Goal: Use online tool/utility: Utilize a website feature to perform a specific function

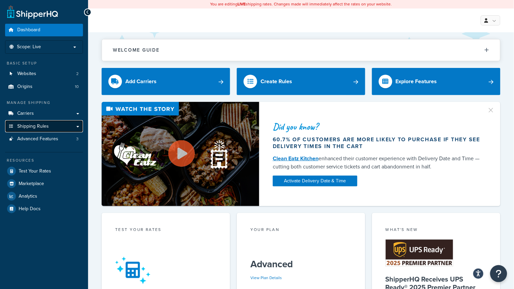
click at [31, 124] on span "Shipping Rules" at bounding box center [33, 126] width 32 height 6
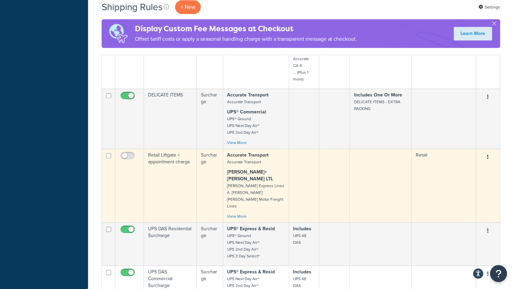
scroll to position [592, 0]
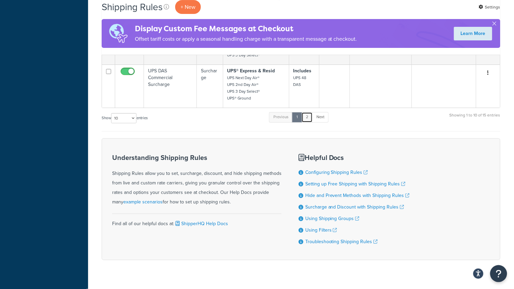
click at [306, 112] on link "2" at bounding box center [307, 117] width 11 height 10
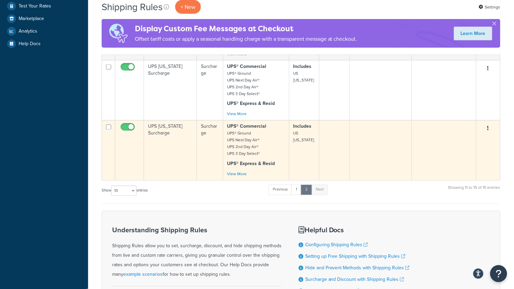
scroll to position [220, 0]
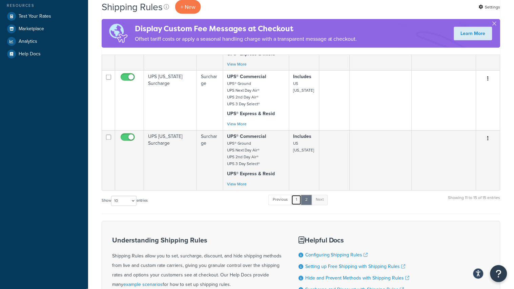
click at [294, 204] on link "1" at bounding box center [297, 200] width 10 height 10
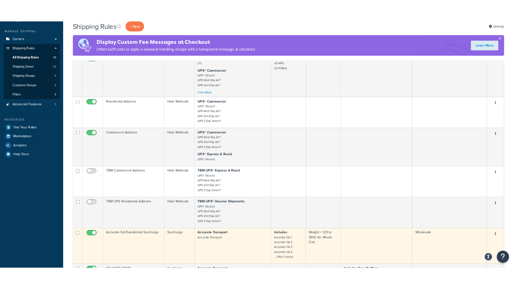
scroll to position [49, 0]
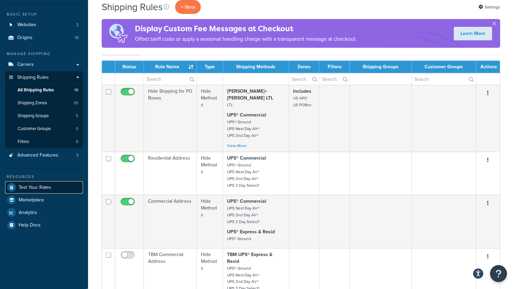
click at [28, 189] on span "Test Your Rates" at bounding box center [35, 187] width 33 height 6
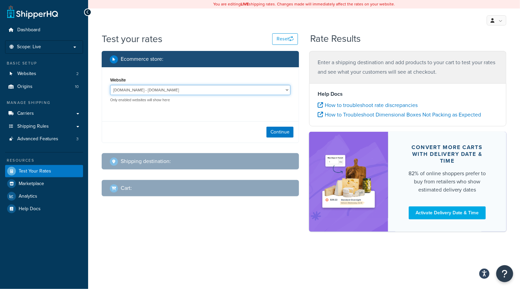
click at [147, 92] on select "[DOMAIN_NAME] - [DOMAIN_NAME] [DOMAIN_NAME] - [DOMAIN_NAME]" at bounding box center [200, 90] width 180 height 10
select select "f0590a72f4d173f699101fbc78d6c536"
click at [110, 85] on select "[DOMAIN_NAME] - [DOMAIN_NAME] [DOMAIN_NAME] - [DOMAIN_NAME]" at bounding box center [200, 90] width 180 height 10
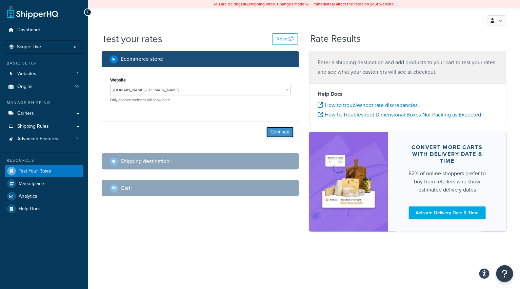
click at [282, 128] on button "Continue" at bounding box center [280, 131] width 27 height 11
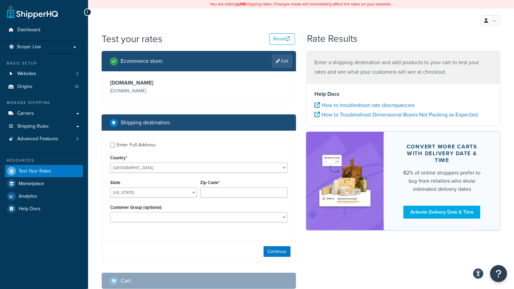
click at [124, 145] on div "Enter Full Address" at bounding box center [136, 144] width 39 height 9
click at [115, 145] on input "Enter Full Address" at bounding box center [112, 144] width 5 height 5
checkbox input "true"
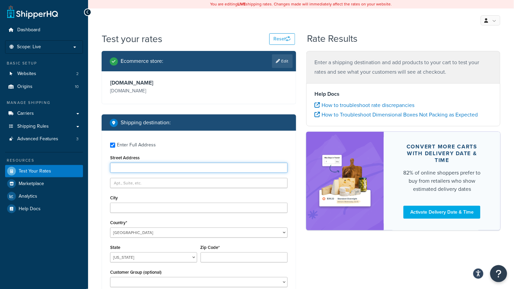
drag, startPoint x: 143, startPoint y: 170, endPoint x: 143, endPoint y: 163, distance: 7.1
click at [143, 169] on input "Street Address" at bounding box center [199, 167] width 178 height 10
type input "42 West 15th Street"
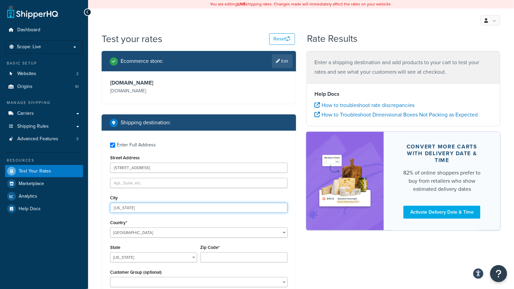
type input "New York"
select select "NY"
type input "10011"
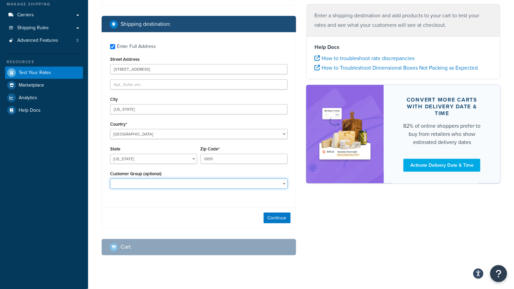
scroll to position [100, 0]
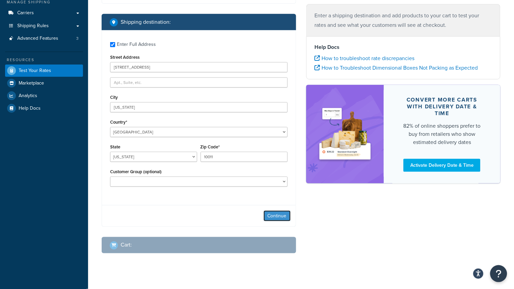
click at [272, 215] on button "Continue" at bounding box center [277, 215] width 27 height 11
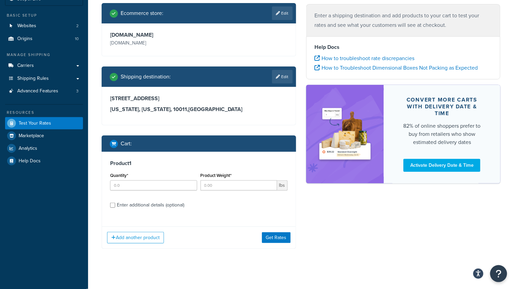
scroll to position [52, 0]
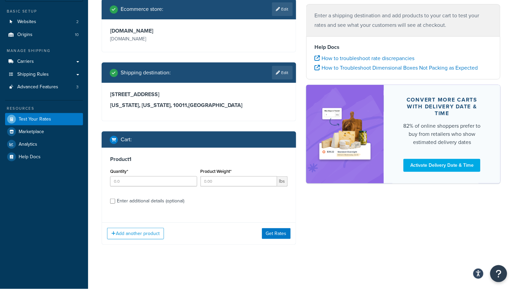
click at [158, 175] on div "Quantity*" at bounding box center [153, 176] width 87 height 20
click at [161, 174] on div "Quantity*" at bounding box center [153, 176] width 87 height 20
click at [165, 177] on input "Quantity*" at bounding box center [153, 181] width 87 height 10
type input "1"
type input "84"
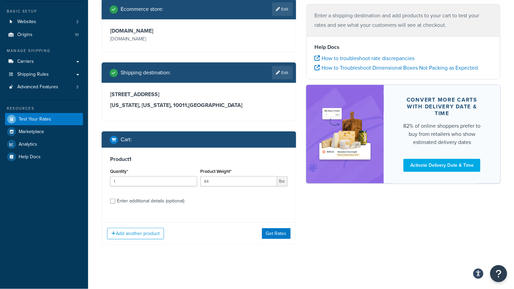
click at [155, 199] on div "Enter additional details (optional)" at bounding box center [150, 200] width 67 height 9
click at [115, 199] on input "Enter additional details (optional)" at bounding box center [112, 200] width 5 height 5
checkbox input "true"
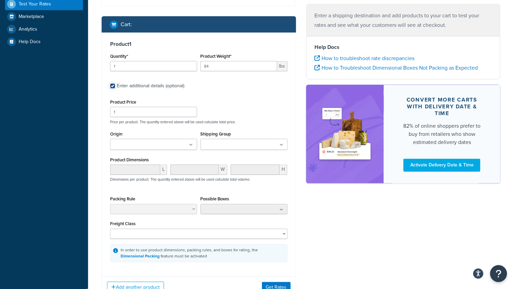
scroll to position [178, 0]
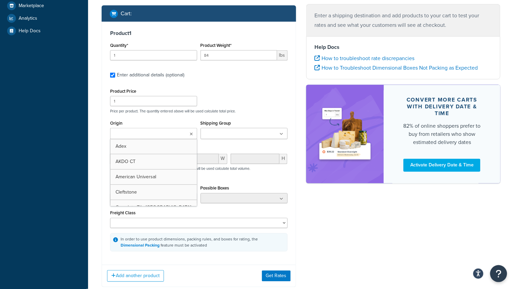
drag, startPoint x: 134, startPoint y: 132, endPoint x: 139, endPoint y: 138, distance: 7.2
click at [135, 132] on input "Origin" at bounding box center [142, 133] width 60 height 7
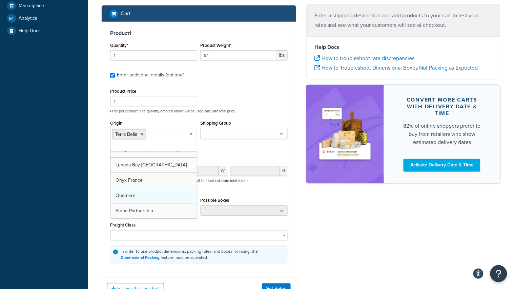
scroll to position [70, 0]
drag, startPoint x: 140, startPoint y: 194, endPoint x: 153, endPoint y: 195, distance: 13.6
click at [241, 114] on div "Product Price 1 Price per product. The quantity entered above will be used calc…" at bounding box center [199, 175] width 178 height 178
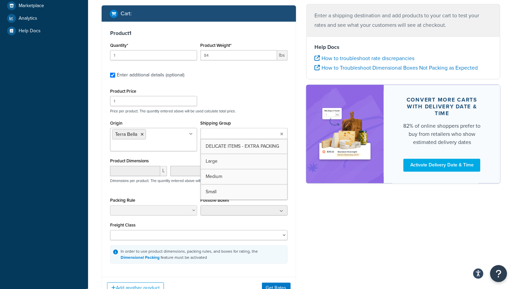
click at [242, 133] on input "Shipping Group" at bounding box center [233, 133] width 60 height 7
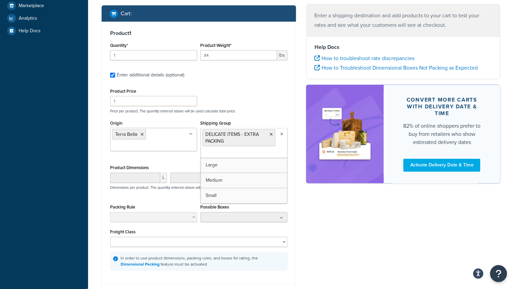
click at [260, 96] on div "Product Price 1 Price per product. The quantity entered above will be used calc…" at bounding box center [199, 99] width 181 height 27
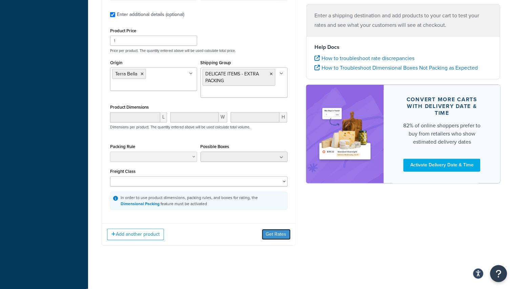
click at [274, 233] on button "Get Rates" at bounding box center [276, 234] width 29 height 11
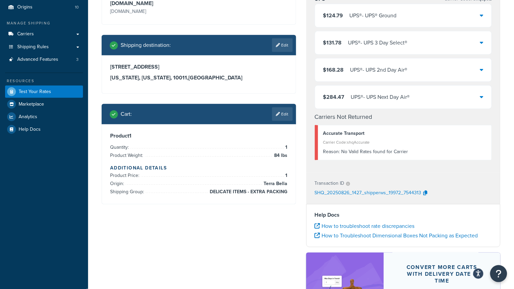
scroll to position [100, 0]
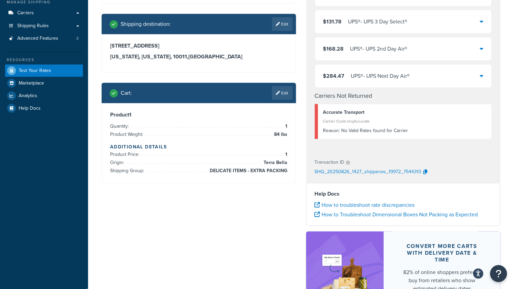
click at [280, 21] on link "Edit" at bounding box center [282, 24] width 21 height 14
select select "NY"
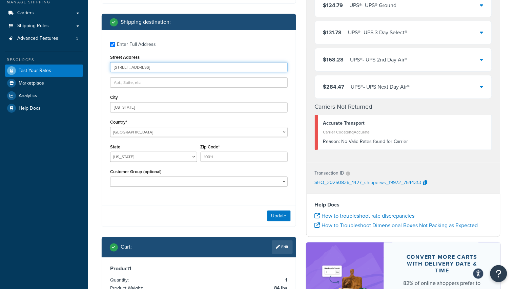
click at [159, 63] on input "42 West 15th Street" at bounding box center [199, 67] width 178 height 10
type input "501 s 12th Street"
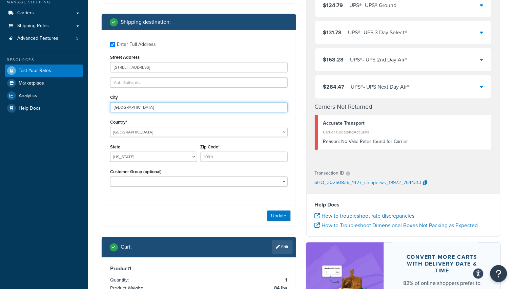
type input "New Hyde Park"
type input "11040"
click at [285, 216] on button "Update" at bounding box center [279, 215] width 23 height 11
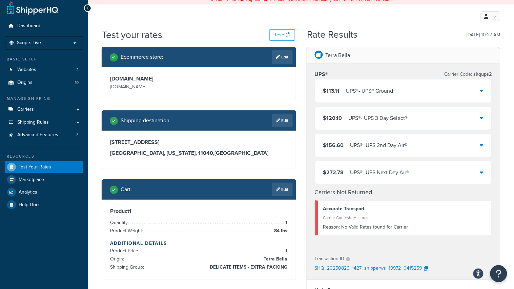
scroll to position [0, 0]
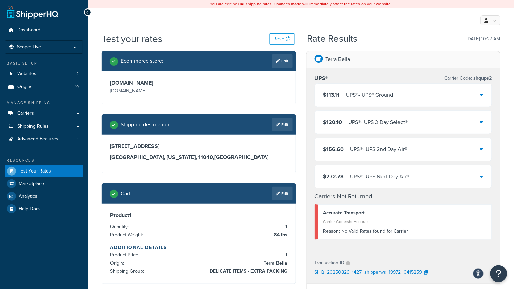
click at [411, 90] on div "$113.11 UPS® - UPS® Ground" at bounding box center [403, 94] width 177 height 23
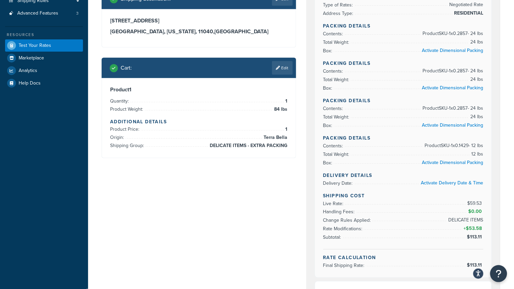
scroll to position [100, 0]
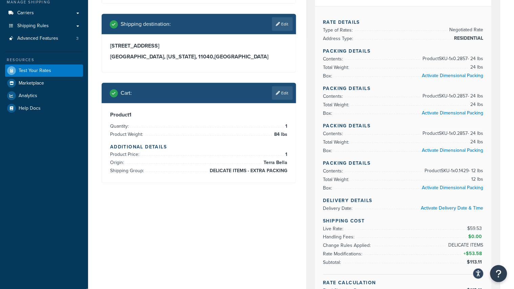
click at [287, 90] on link "Edit" at bounding box center [282, 93] width 21 height 14
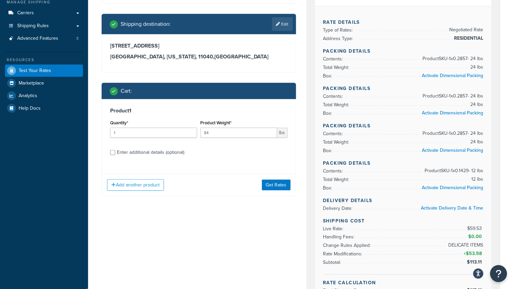
click at [151, 154] on div "Enter additional details (optional)" at bounding box center [150, 152] width 67 height 9
click at [115, 154] on input "Enter additional details (optional)" at bounding box center [112, 152] width 5 height 5
checkbox input "true"
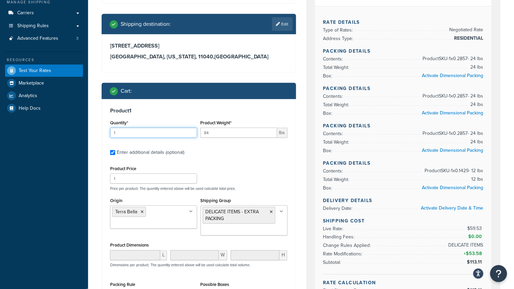
click at [138, 130] on input "1" at bounding box center [153, 132] width 87 height 10
drag, startPoint x: 182, startPoint y: 134, endPoint x: 188, endPoint y: 130, distance: 7.1
click at [175, 134] on div "Quantity* 1 Product Weight* 84 lbs" at bounding box center [199, 130] width 181 height 25
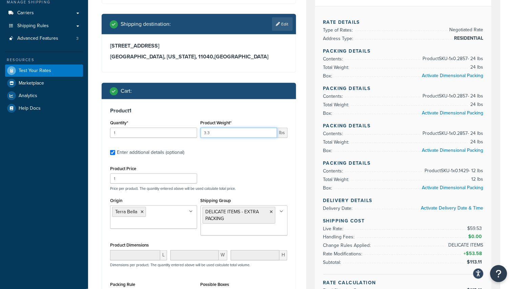
type input "3.3"
drag, startPoint x: 121, startPoint y: 128, endPoint x: 91, endPoint y: 133, distance: 31.3
click at [91, 133] on div "Test your rates Reset Rate Results 08/26/2025, 10:27 AM Ecommerce store : Edit …" at bounding box center [301, 291] width 426 height 718
drag, startPoint x: 127, startPoint y: 134, endPoint x: 82, endPoint y: 133, distance: 45.1
click at [82, 133] on div "Dashboard Scope: Live Basic Setup Websites 2 Origins 10 Manage Shipping Carrier…" at bounding box center [257, 283] width 514 height 767
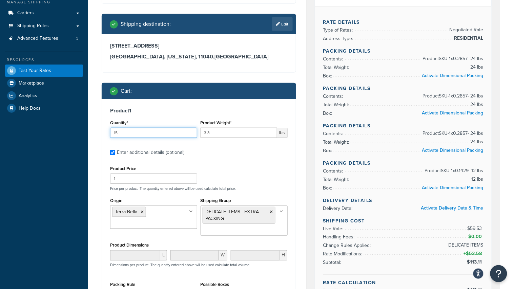
type input "1"
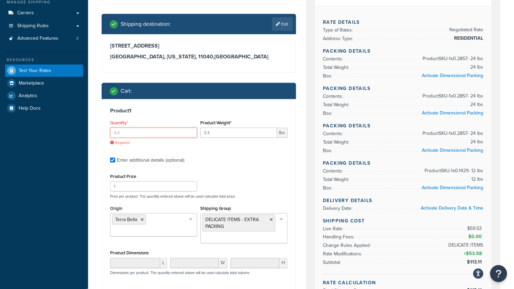
type input "1"
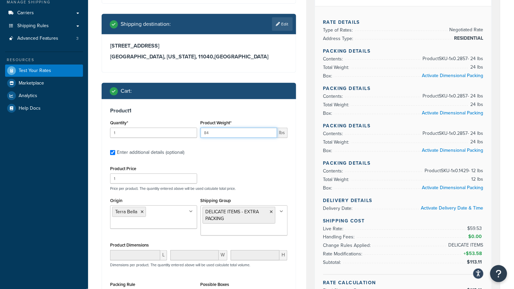
type input "84"
drag, startPoint x: 241, startPoint y: 158, endPoint x: 248, endPoint y: 163, distance: 8.8
click at [241, 159] on div "Product 1 Quantity* 1 Product Weight* 84 lbs Enter additional details (optional…" at bounding box center [199, 227] width 194 height 257
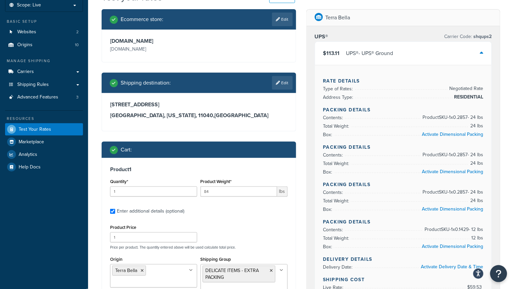
scroll to position [0, 0]
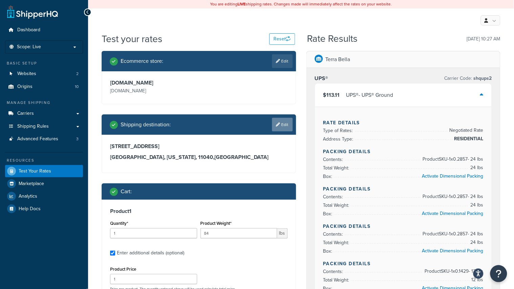
click at [283, 125] on link "Edit" at bounding box center [282, 125] width 21 height 14
select select "NY"
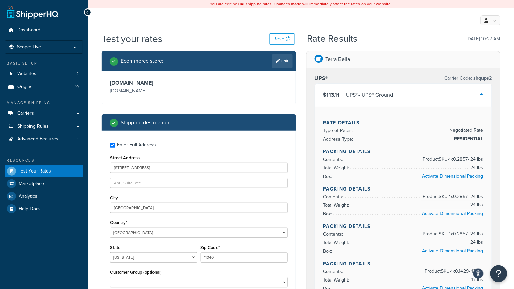
scroll to position [100, 0]
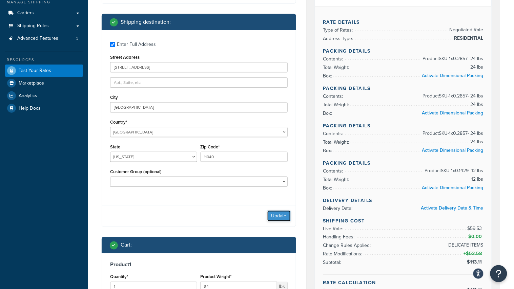
click at [284, 215] on button "Update" at bounding box center [279, 215] width 23 height 11
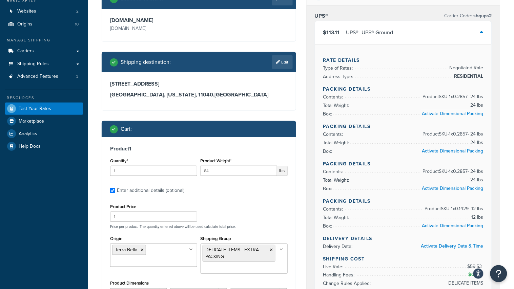
scroll to position [0, 0]
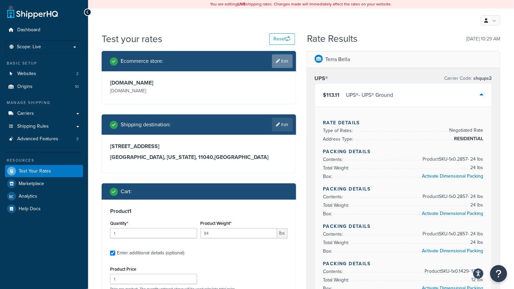
click at [289, 62] on link "Edit" at bounding box center [282, 61] width 21 height 14
select select "f0590a72f4d173f699101fbc78d6c536"
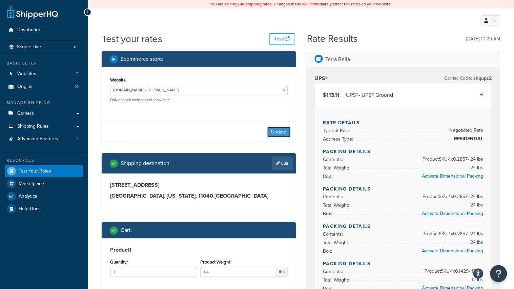
click at [279, 130] on button "Update" at bounding box center [279, 131] width 23 height 11
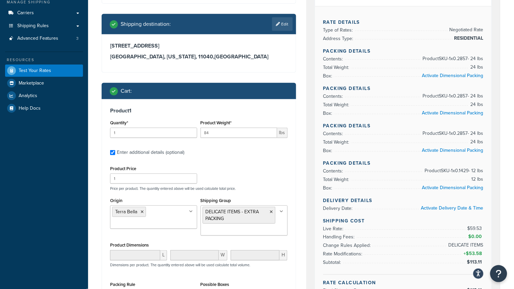
scroll to position [201, 0]
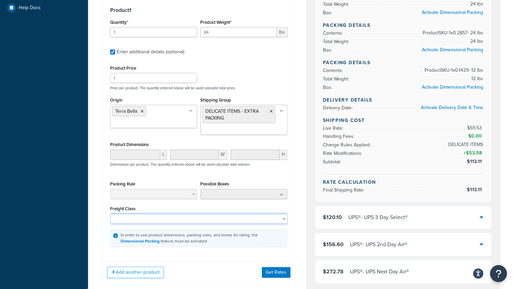
click at [256, 218] on select "50 55 60 65 70 77.5 85 92.5 100 110 125 150 175 200 250 300 400 500" at bounding box center [199, 219] width 178 height 10
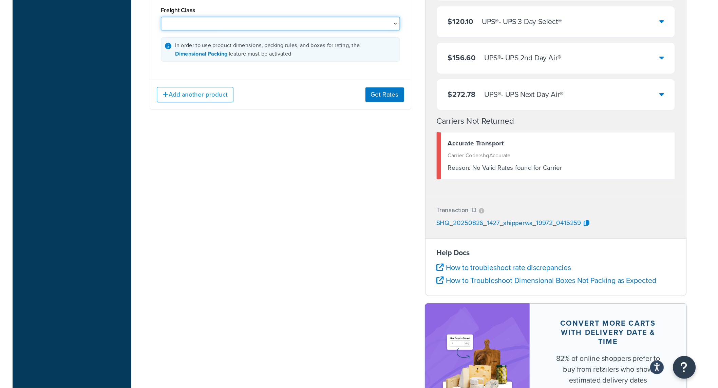
scroll to position [397, 0]
